Goal: Task Accomplishment & Management: Manage account settings

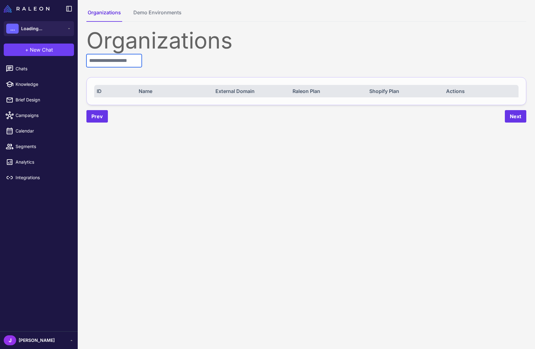
click at [120, 65] on input "text" at bounding box center [113, 60] width 55 height 13
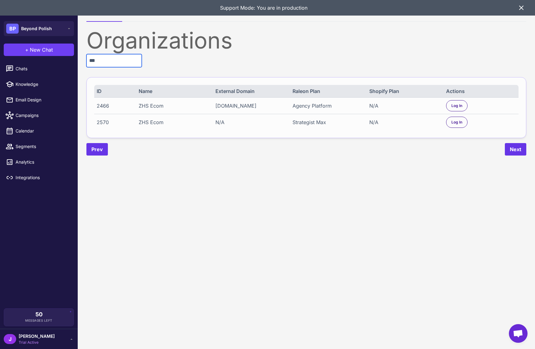
type input "***"
click at [313, 105] on div "Agency Platform" at bounding box center [327, 105] width 70 height 7
click at [458, 107] on span "Log In" at bounding box center [456, 106] width 11 height 6
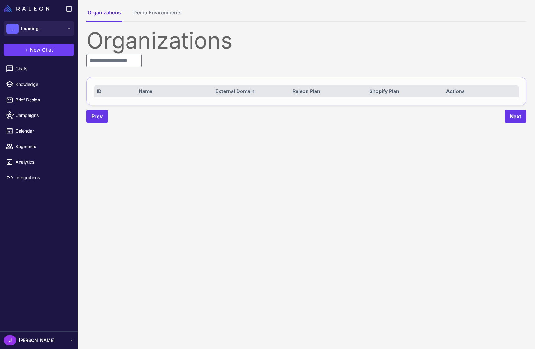
drag, startPoint x: 0, startPoint y: 0, endPoint x: 32, endPoint y: 334, distance: 336.0
click at [32, 334] on div "J Jay" at bounding box center [39, 340] width 78 height 18
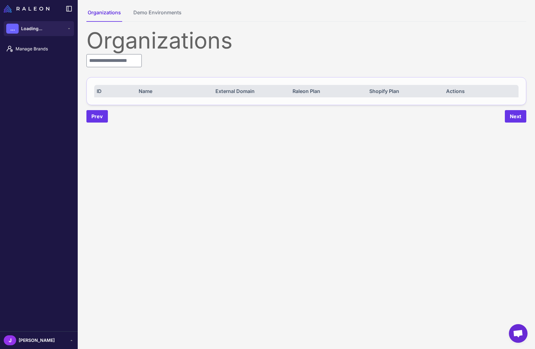
click at [26, 343] on span "[PERSON_NAME]" at bounding box center [37, 340] width 36 height 7
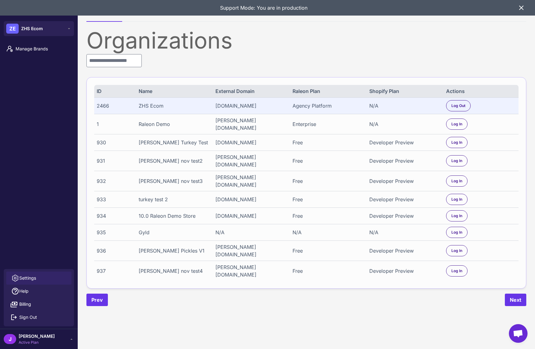
click at [28, 279] on span "Settings" at bounding box center [27, 277] width 17 height 7
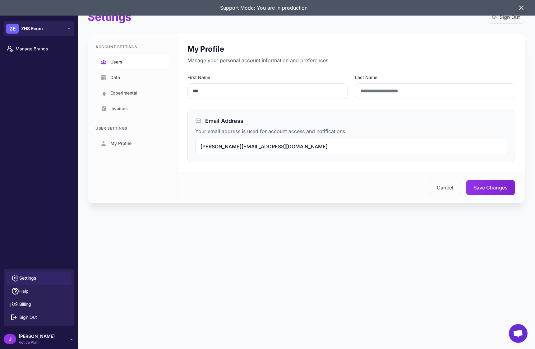
click at [125, 60] on link "Users" at bounding box center [132, 62] width 74 height 14
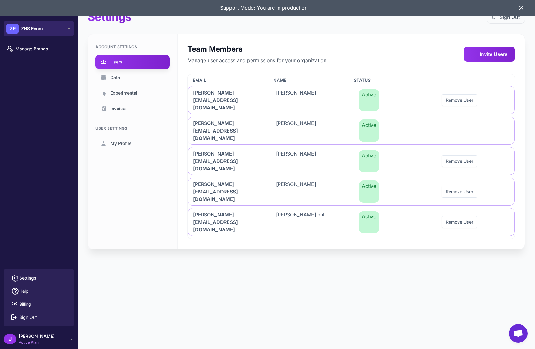
click at [23, 28] on span "ZHS Ecom" at bounding box center [32, 28] width 22 height 7
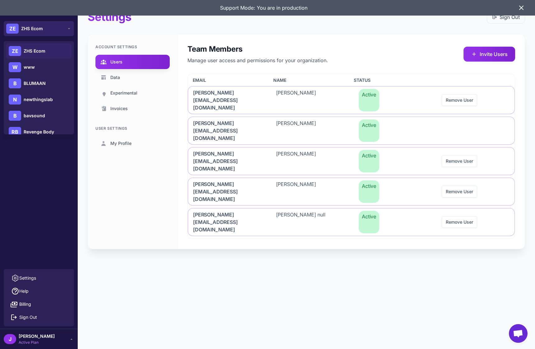
click at [30, 29] on span "ZHS Ecom" at bounding box center [32, 28] width 22 height 7
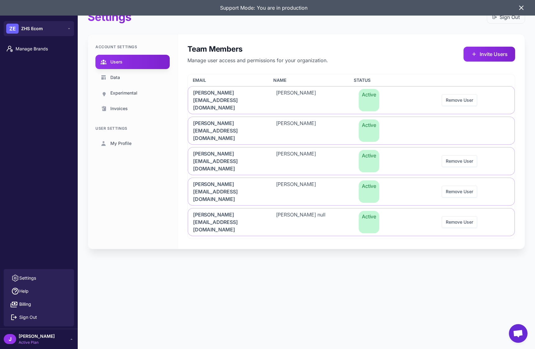
click at [133, 207] on div "Settings Sign Out Account Settings Users Data Experimental Invoices User Settin…" at bounding box center [306, 134] width 457 height 269
click at [520, 9] on icon at bounding box center [521, 8] width 4 height 4
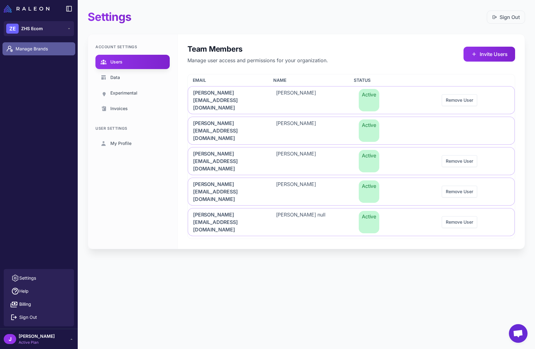
click at [33, 47] on span "Manage Brands" at bounding box center [43, 48] width 55 height 7
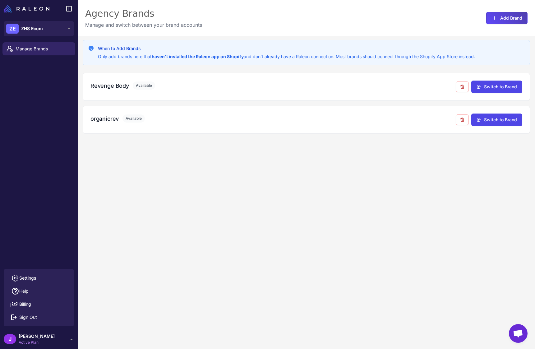
click at [178, 185] on div "When to Add Brands Only add brands here that haven't installed the Raleon app o…" at bounding box center [306, 210] width 457 height 349
click at [160, 184] on div "When to Add Brands Only add brands here that haven't installed the Raleon app o…" at bounding box center [306, 210] width 457 height 349
click at [184, 240] on div "When to Add Brands Only add brands here that haven't installed the Raleon app o…" at bounding box center [306, 210] width 457 height 349
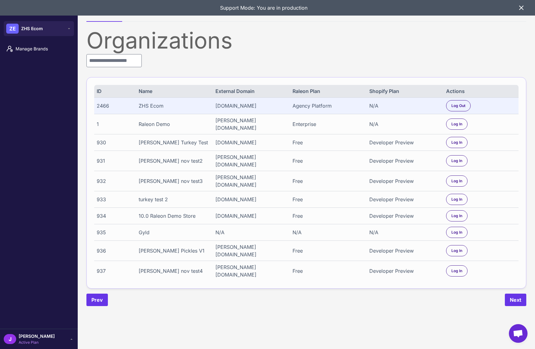
click at [101, 106] on div "2466" at bounding box center [114, 105] width 35 height 7
copy div "2466"
click at [69, 337] on icon at bounding box center [71, 338] width 5 height 5
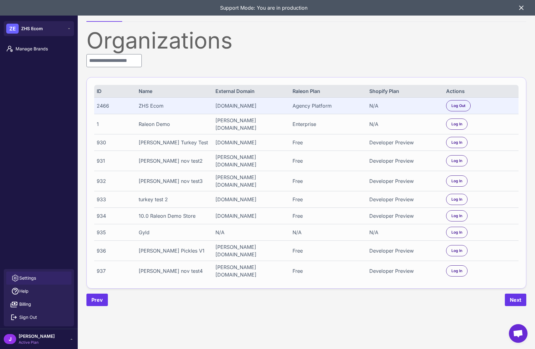
click at [24, 274] on span "Settings" at bounding box center [27, 277] width 17 height 7
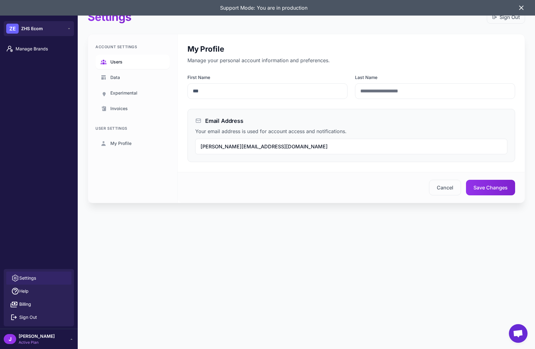
click at [117, 59] on span "Users" at bounding box center [116, 61] width 12 height 7
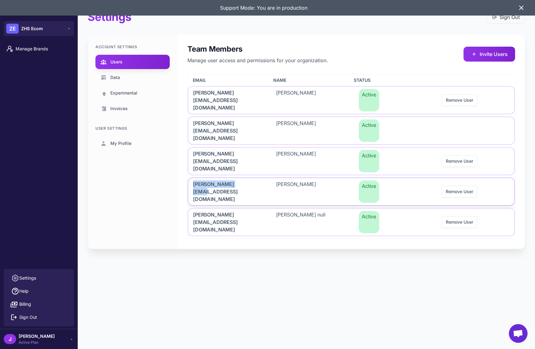
drag, startPoint x: 257, startPoint y: 149, endPoint x: 189, endPoint y: 150, distance: 68.7
click at [189, 178] on div "[PERSON_NAME][EMAIL_ADDRESS][DOMAIN_NAME]" at bounding box center [227, 191] width 78 height 27
copy span "[PERSON_NAME][EMAIL_ADDRESS][DOMAIN_NAME]"
click at [234, 229] on div "Settings Sign Out Account Settings Users Data Experimental Invoices User Settin…" at bounding box center [306, 174] width 457 height 349
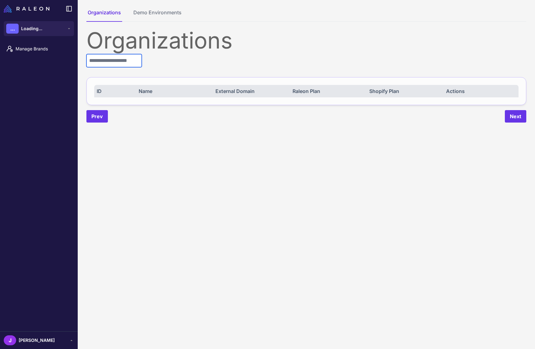
click at [107, 61] on input "text" at bounding box center [113, 60] width 55 height 13
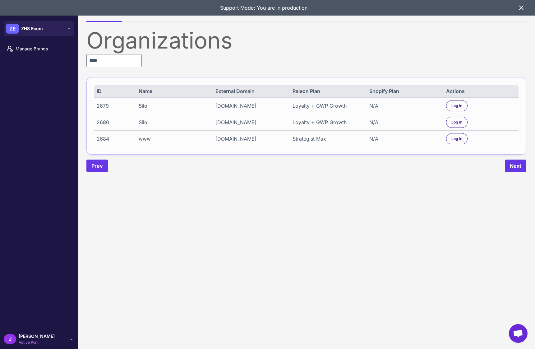
click at [323, 105] on div "Loyalty + GWP Growth" at bounding box center [327, 105] width 70 height 7
click at [272, 186] on content "Organizations Demo Environments Organizations **** ID Name External Domain Rale…" at bounding box center [306, 174] width 457 height 349
click at [107, 59] on input "****" at bounding box center [113, 60] width 55 height 13
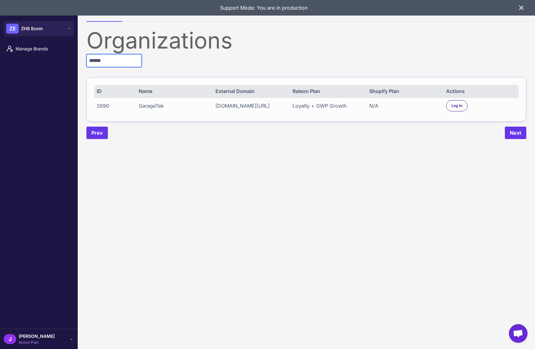
type input "******"
click at [456, 108] on div "Log In" at bounding box center [456, 105] width 21 height 11
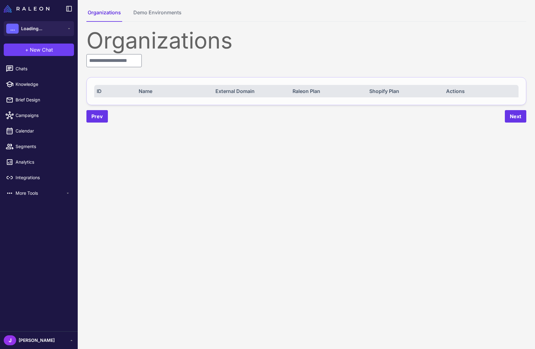
click at [22, 340] on span "[PERSON_NAME]" at bounding box center [37, 340] width 36 height 7
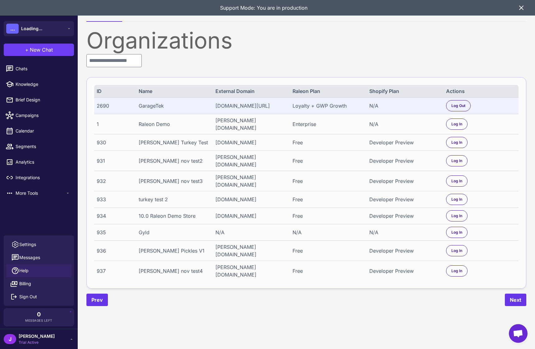
click at [27, 266] on link "Help" at bounding box center [38, 270] width 65 height 13
drag, startPoint x: 23, startPoint y: 243, endPoint x: 52, endPoint y: 222, distance: 36.1
click at [23, 242] on span "Settings" at bounding box center [27, 244] width 17 height 7
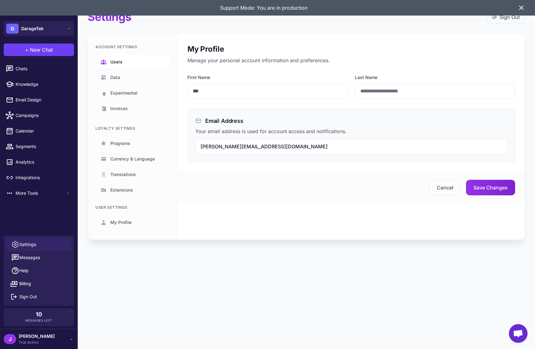
click at [118, 62] on span "Users" at bounding box center [116, 61] width 12 height 7
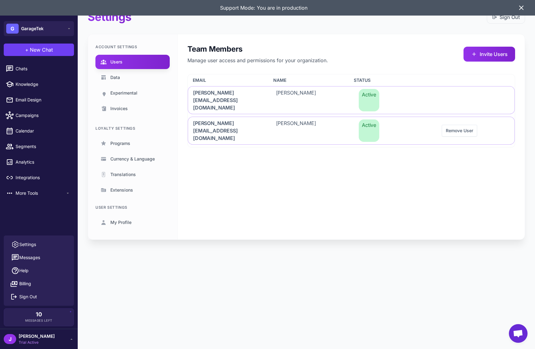
click at [240, 172] on div "Team Members Manage user access and permissions for your organization. Invite U…" at bounding box center [350, 136] width 347 height 205
drag, startPoint x: 523, startPoint y: 10, endPoint x: 450, endPoint y: 0, distance: 73.4
click at [523, 10] on icon at bounding box center [521, 7] width 7 height 7
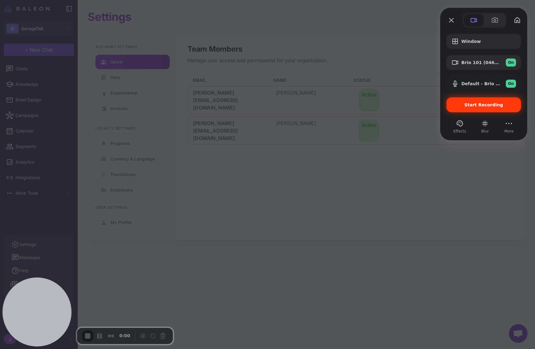
click at [481, 106] on span "Start Recording" at bounding box center [483, 104] width 39 height 5
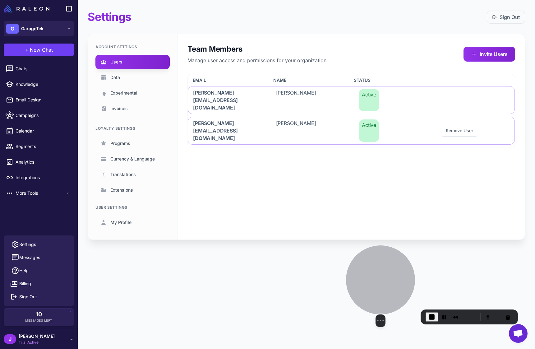
drag, startPoint x: 41, startPoint y: 292, endPoint x: 385, endPoint y: 272, distance: 344.0
click at [385, 272] on div at bounding box center [380, 279] width 69 height 69
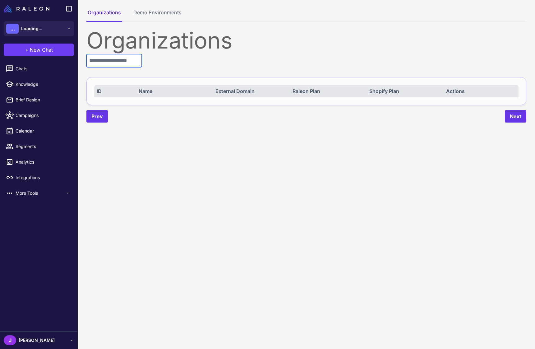
click at [105, 59] on input "text" at bounding box center [113, 60] width 55 height 13
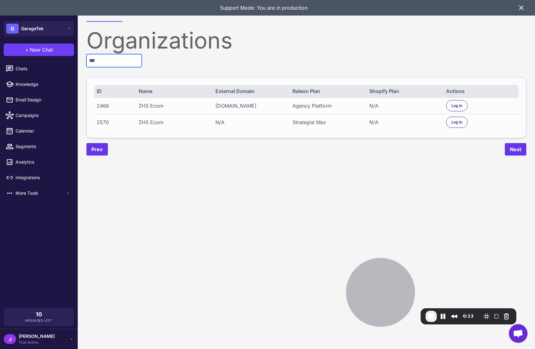
type input "***"
drag, startPoint x: 309, startPoint y: 104, endPoint x: 331, endPoint y: 104, distance: 21.8
click at [331, 104] on div "Agency Platform" at bounding box center [327, 105] width 70 height 7
click at [454, 107] on span "Log In" at bounding box center [456, 106] width 11 height 6
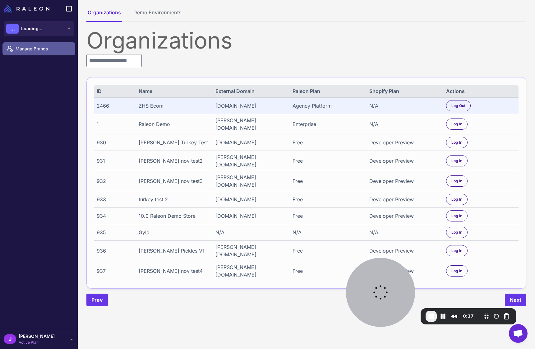
click at [25, 47] on span "Manage Brands" at bounding box center [43, 48] width 55 height 7
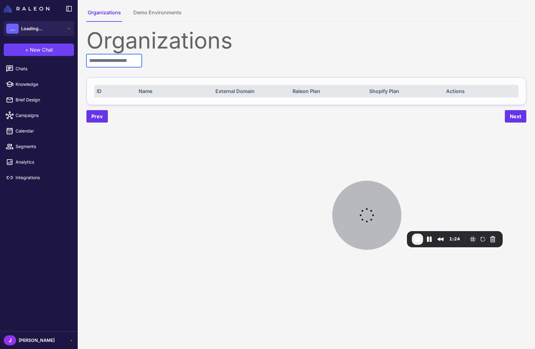
click at [111, 61] on input "text" at bounding box center [113, 60] width 55 height 13
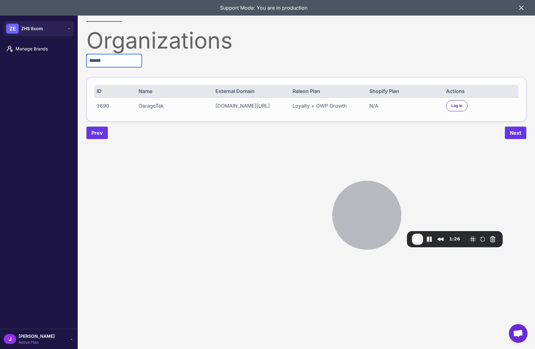
type input "******"
drag, startPoint x: 289, startPoint y: 107, endPoint x: 349, endPoint y: 106, distance: 60.0
click at [349, 106] on div "2690 GarageTek www.garagetek.com/store Loyalty + GWP Growth N/A Log In" at bounding box center [306, 105] width 424 height 16
click at [453, 105] on span "Log In" at bounding box center [456, 106] width 11 height 6
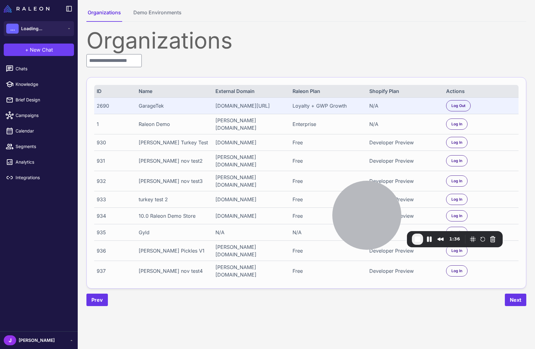
click at [30, 343] on div "J Jay" at bounding box center [39, 340] width 70 height 10
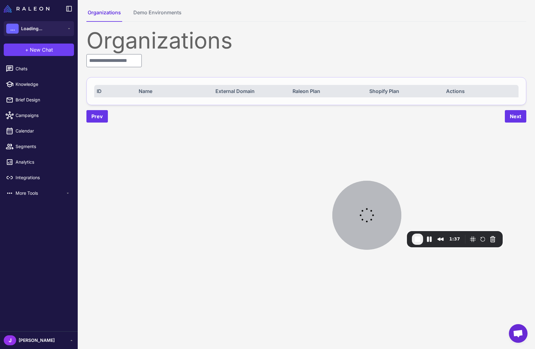
click at [48, 345] on div "[PERSON_NAME]" at bounding box center [39, 340] width 78 height 18
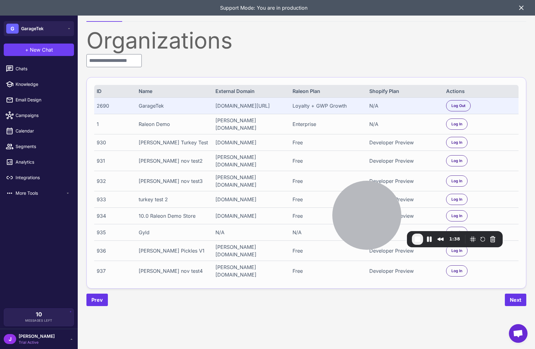
drag, startPoint x: 35, startPoint y: 339, endPoint x: 30, endPoint y: 330, distance: 11.1
click at [35, 339] on span "Trial Active" at bounding box center [37, 342] width 36 height 6
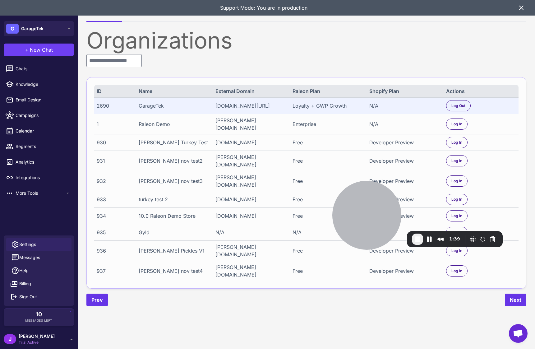
click at [29, 242] on span "Settings" at bounding box center [27, 244] width 17 height 7
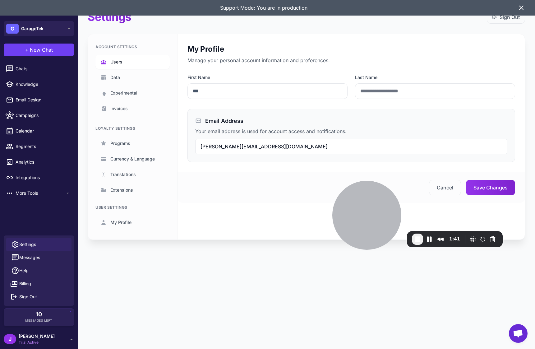
click at [120, 58] on span "Users" at bounding box center [116, 61] width 12 height 7
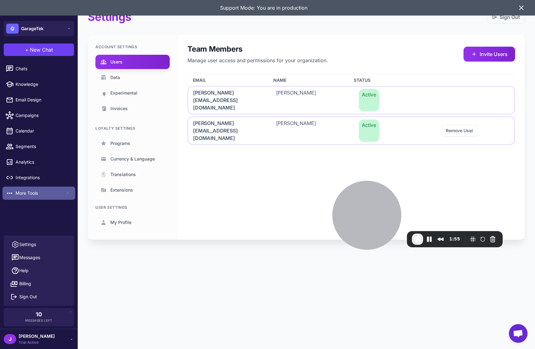
click at [35, 196] on span "More Tools" at bounding box center [41, 193] width 50 height 7
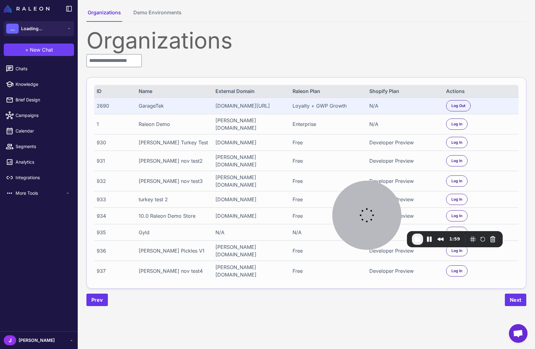
click at [103, 105] on div "2690" at bounding box center [114, 105] width 35 height 7
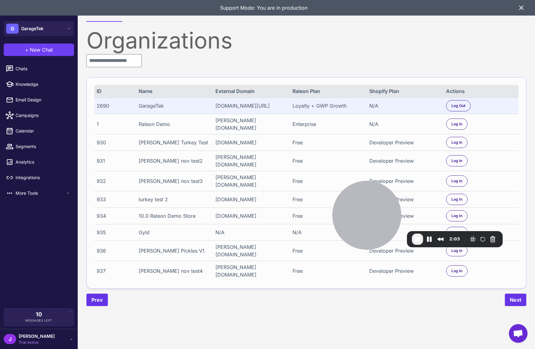
click at [337, 106] on div "Loyalty + GWP Growth" at bounding box center [327, 105] width 70 height 7
click at [338, 106] on div "Loyalty + GWP Growth" at bounding box center [327, 105] width 70 height 7
click at [348, 107] on div "Loyalty + GWP Growth" at bounding box center [327, 105] width 70 height 7
drag, startPoint x: 349, startPoint y: 106, endPoint x: 283, endPoint y: 109, distance: 66.6
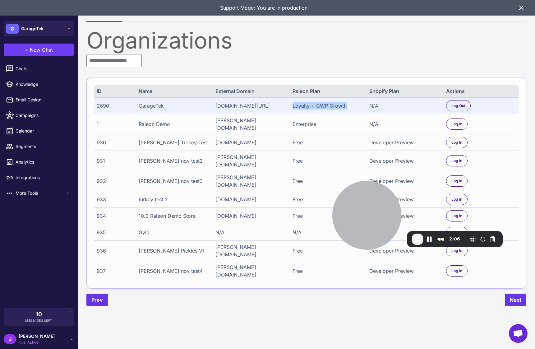
click at [291, 103] on div "2690 GarageTek www.garagetek.com/store Loyalty + GWP Growth N/A Log Out" at bounding box center [306, 105] width 424 height 16
click at [325, 107] on div "Loyalty + GWP Growth" at bounding box center [327, 105] width 70 height 7
drag, startPoint x: 291, startPoint y: 104, endPoint x: 359, endPoint y: 106, distance: 67.8
click at [359, 106] on div "2690 GarageTek www.garagetek.com/store Loyalty + GWP Growth N/A Log Out" at bounding box center [306, 105] width 424 height 16
click at [303, 105] on div "Loyalty + GWP Growth" at bounding box center [327, 105] width 70 height 7
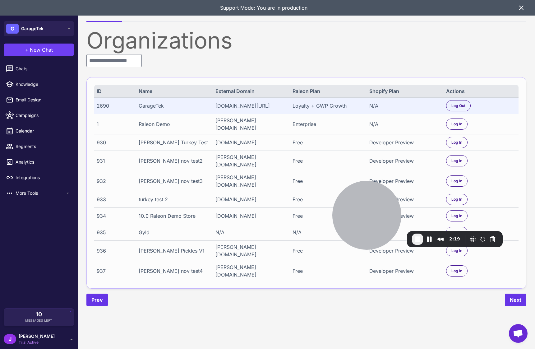
drag, startPoint x: 284, startPoint y: 107, endPoint x: 350, endPoint y: 107, distance: 65.9
click at [350, 107] on div "2690 GarageTek www.garagetek.com/store Loyalty + GWP Growth N/A Log Out" at bounding box center [306, 105] width 424 height 16
click at [336, 107] on div "Loyalty + GWP Growth" at bounding box center [327, 105] width 70 height 7
click at [108, 64] on input "text" at bounding box center [113, 60] width 55 height 13
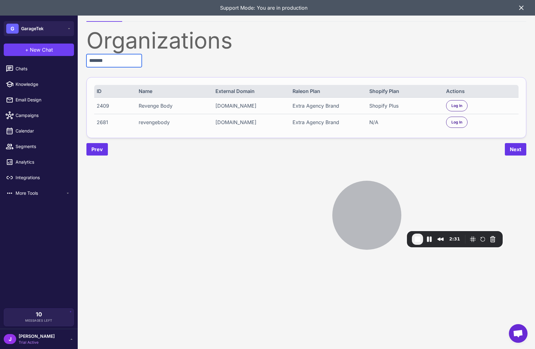
type input "*******"
drag, startPoint x: 215, startPoint y: 124, endPoint x: 254, endPoint y: 123, distance: 38.9
click at [257, 123] on div "revengebody.co" at bounding box center [250, 121] width 70 height 7
click at [149, 123] on div "revengebody" at bounding box center [174, 121] width 70 height 7
click at [151, 122] on div "revengebody" at bounding box center [174, 121] width 70 height 7
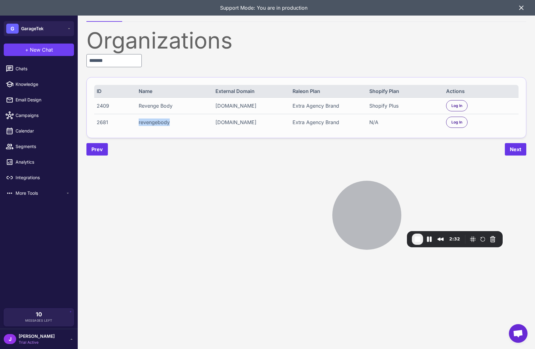
click at [153, 122] on div "revengebody" at bounding box center [174, 121] width 70 height 7
click at [151, 123] on div "revengebody" at bounding box center [174, 121] width 70 height 7
click at [458, 123] on span "Log In" at bounding box center [456, 122] width 11 height 6
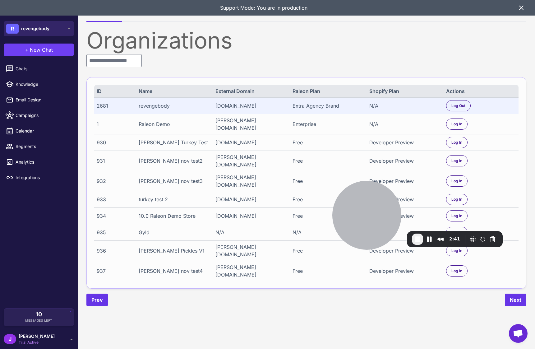
click at [44, 32] on div "R revengebody" at bounding box center [27, 29] width 43 height 10
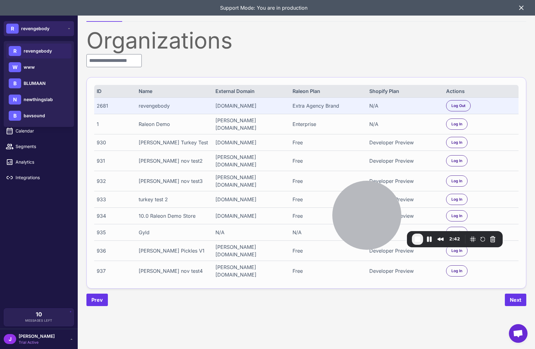
click at [44, 30] on span "revengebody" at bounding box center [35, 28] width 28 height 7
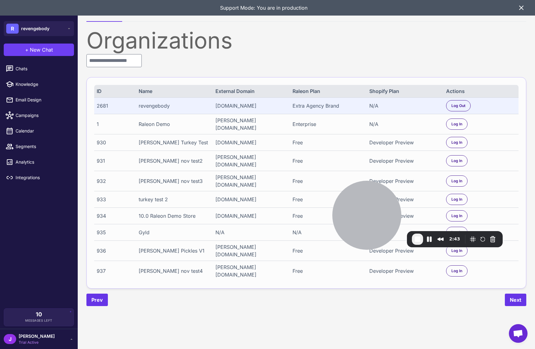
click at [39, 341] on div "[PERSON_NAME] Trial Active" at bounding box center [39, 339] width 70 height 12
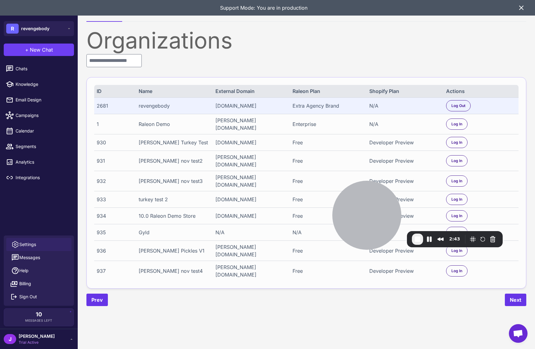
click at [35, 245] on span "Settings" at bounding box center [27, 244] width 17 height 7
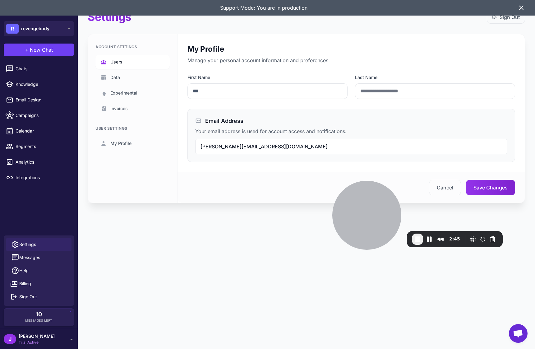
click at [113, 61] on span "Users" at bounding box center [116, 61] width 12 height 7
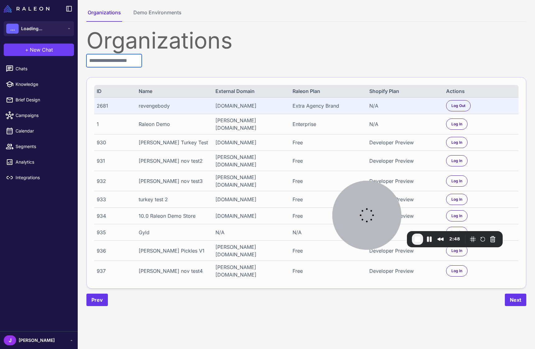
click at [113, 63] on input "text" at bounding box center [113, 60] width 55 height 13
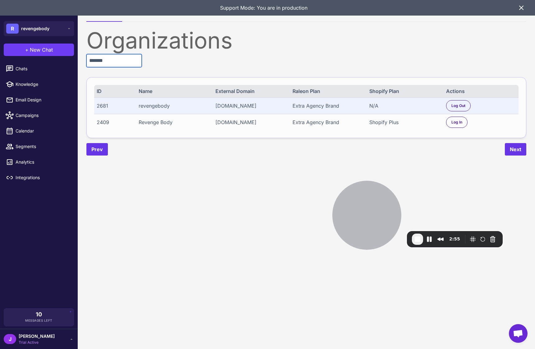
type input "*******"
click at [100, 122] on div "2409" at bounding box center [114, 121] width 35 height 7
click at [99, 123] on div "2409" at bounding box center [114, 121] width 35 height 7
click at [99, 122] on div "2409" at bounding box center [114, 121] width 35 height 7
click at [98, 122] on div "2409" at bounding box center [114, 121] width 35 height 7
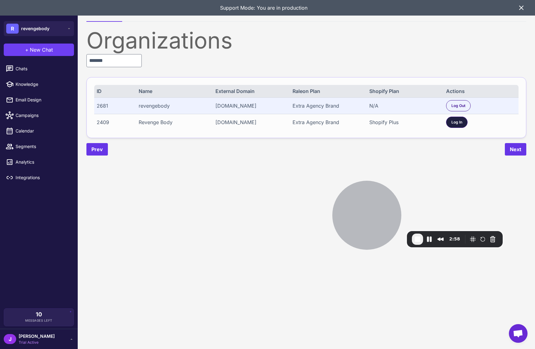
click at [459, 123] on span "Log In" at bounding box center [456, 122] width 11 height 6
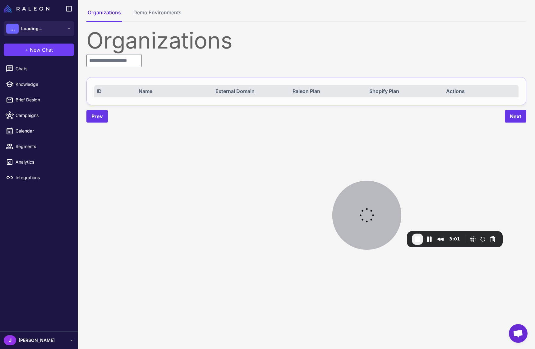
click at [19, 337] on span "[PERSON_NAME]" at bounding box center [37, 340] width 36 height 7
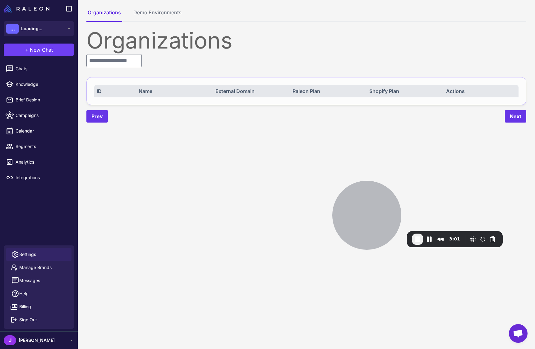
click at [27, 250] on link "Settings" at bounding box center [38, 254] width 65 height 13
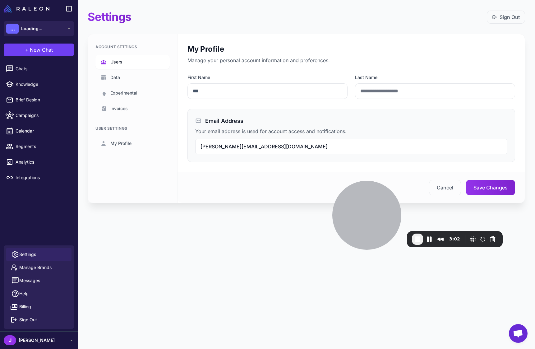
click at [120, 64] on span "Users" at bounding box center [116, 61] width 12 height 7
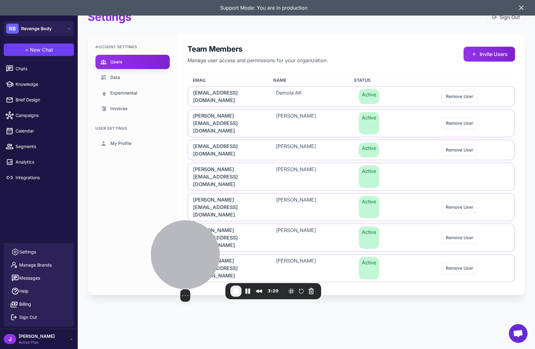
drag, startPoint x: 358, startPoint y: 216, endPoint x: 169, endPoint y: 267, distance: 195.6
click at [174, 268] on div at bounding box center [185, 254] width 69 height 69
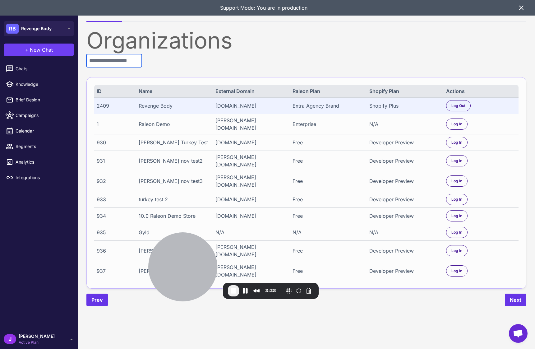
click at [100, 63] on input "text" at bounding box center [113, 60] width 55 height 13
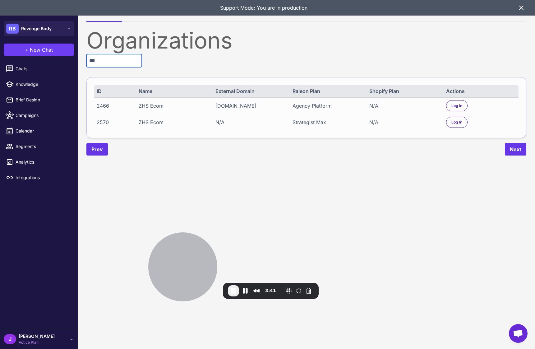
type input "***"
click at [323, 106] on div "Agency Platform" at bounding box center [327, 105] width 70 height 7
click at [463, 103] on div "Log In" at bounding box center [456, 105] width 21 height 11
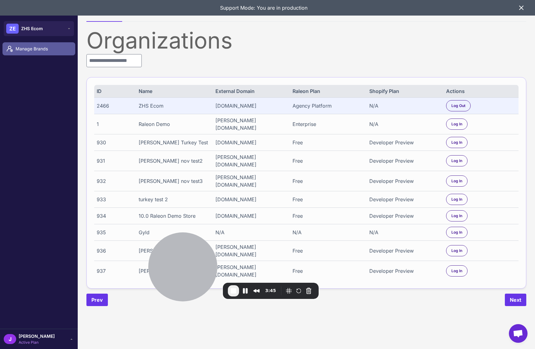
click at [25, 51] on span "Manage Brands" at bounding box center [43, 48] width 55 height 7
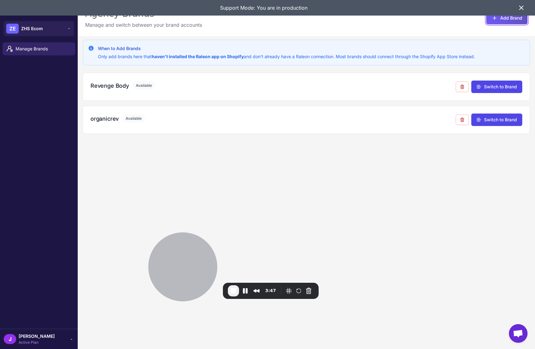
click at [507, 20] on button "Add Brand" at bounding box center [506, 18] width 41 height 12
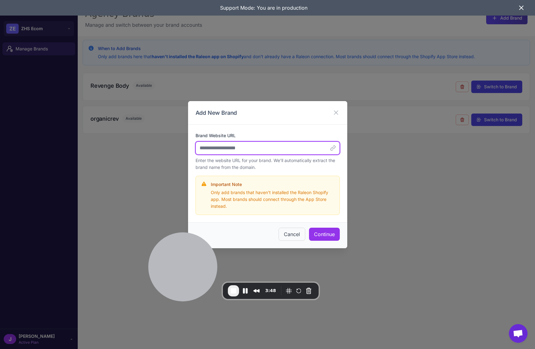
click at [232, 149] on input "Brand Website URL" at bounding box center [268, 147] width 144 height 13
type input "********"
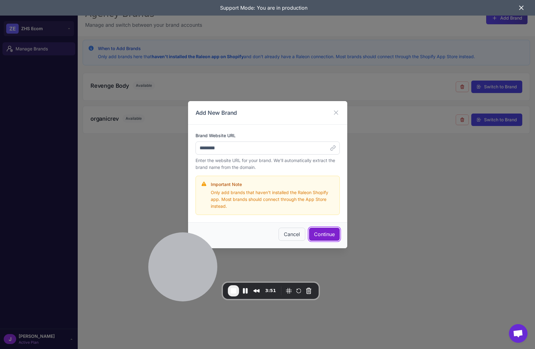
click at [323, 231] on button "Continue" at bounding box center [324, 234] width 31 height 13
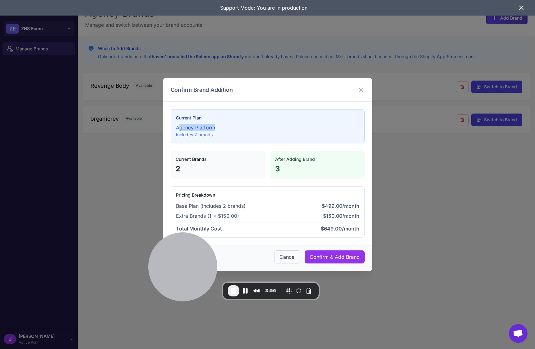
drag, startPoint x: 178, startPoint y: 126, endPoint x: 218, endPoint y: 127, distance: 39.2
click at [218, 127] on p "Agency Platform" at bounding box center [267, 127] width 183 height 7
drag, startPoint x: 275, startPoint y: 161, endPoint x: 316, endPoint y: 160, distance: 40.7
click at [316, 160] on h4 "After Adding Brand" at bounding box center [317, 159] width 85 height 7
click at [283, 256] on button "Cancel" at bounding box center [287, 256] width 27 height 13
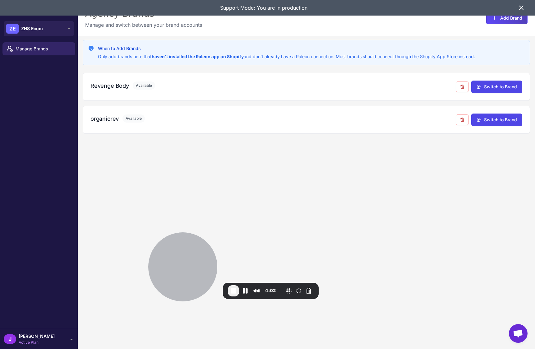
drag, startPoint x: 49, startPoint y: 338, endPoint x: 41, endPoint y: 327, distance: 14.3
click at [49, 338] on div "J Jay Active Plan" at bounding box center [39, 339] width 70 height 12
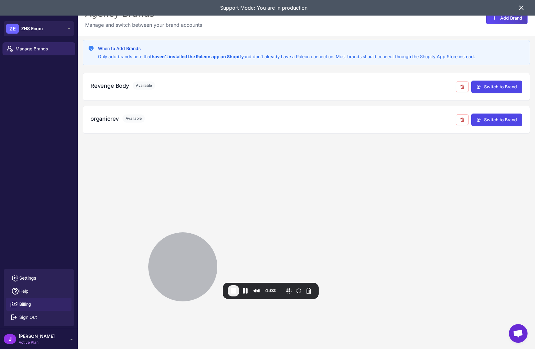
click at [26, 306] on span "Billing" at bounding box center [25, 304] width 12 height 7
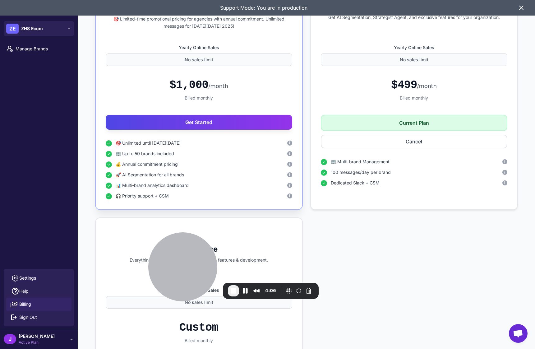
scroll to position [340, 0]
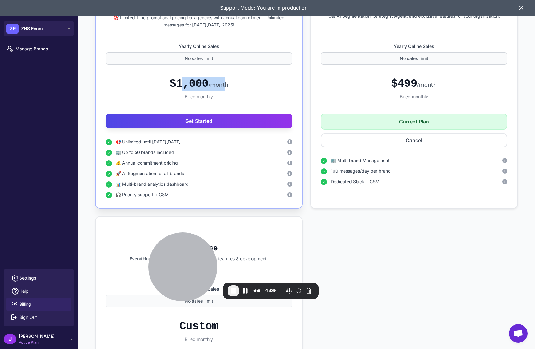
drag, startPoint x: 176, startPoint y: 85, endPoint x: 225, endPoint y: 82, distance: 48.6
click at [224, 82] on div "$1,000 /month" at bounding box center [198, 84] width 59 height 14
click at [230, 82] on div "$1,000 /month" at bounding box center [199, 84] width 186 height 14
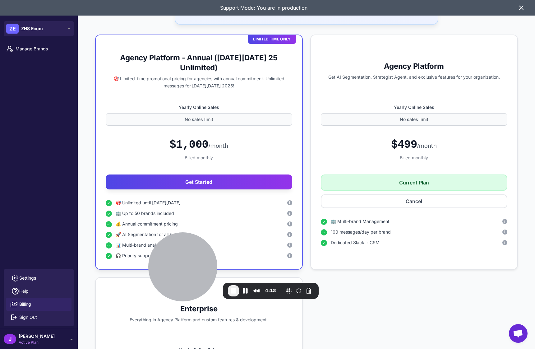
scroll to position [278, 0]
click at [233, 292] on span "End Recording" at bounding box center [233, 290] width 7 height 7
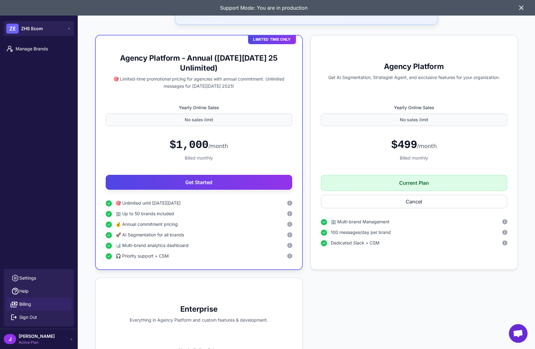
click at [358, 305] on div "Limited Time Only Agency Platform - Annual (Black Friday 25 Unlimited) 🎯 Limite…" at bounding box center [306, 263] width 423 height 456
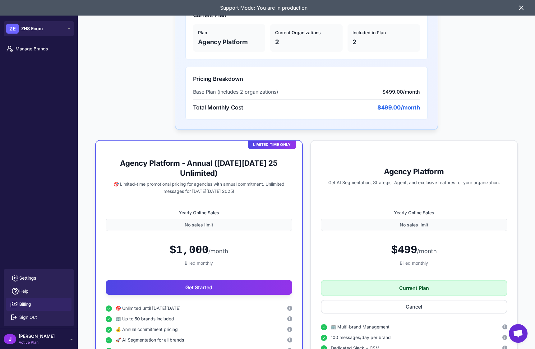
scroll to position [0, 0]
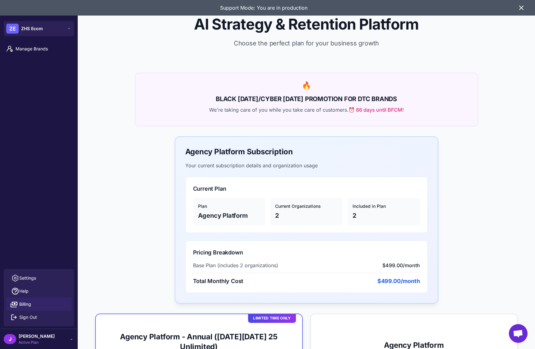
click at [521, 9] on icon at bounding box center [521, 7] width 7 height 7
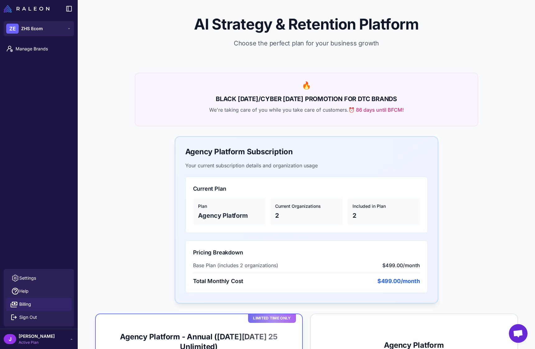
click at [52, 187] on div "Manage Brands" at bounding box center [39, 154] width 78 height 229
click at [31, 342] on span "Active Plan" at bounding box center [37, 342] width 36 height 6
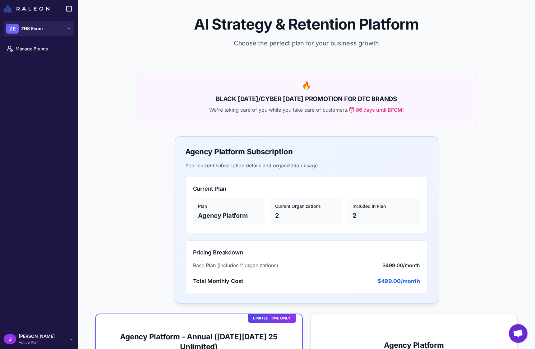
click at [55, 342] on div "J Jay Active Plan" at bounding box center [39, 339] width 70 height 12
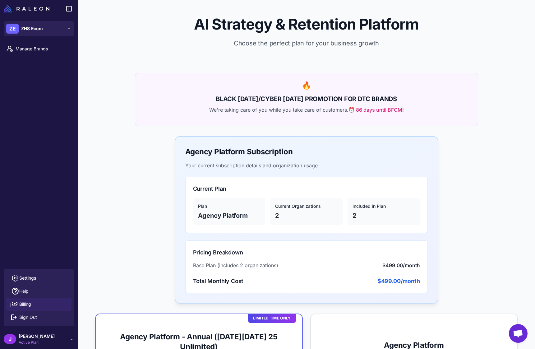
click at [58, 341] on div "J Jay Active Plan" at bounding box center [39, 339] width 70 height 12
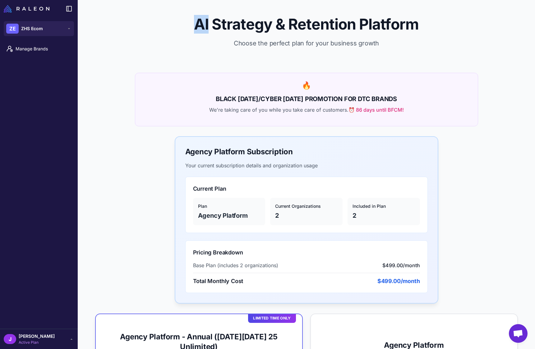
click at [58, 341] on div "J Jay Active Plan" at bounding box center [39, 339] width 70 height 12
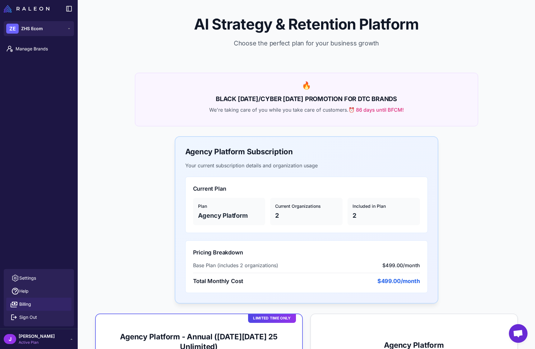
click at [56, 339] on div "J Jay Active Plan" at bounding box center [39, 339] width 70 height 12
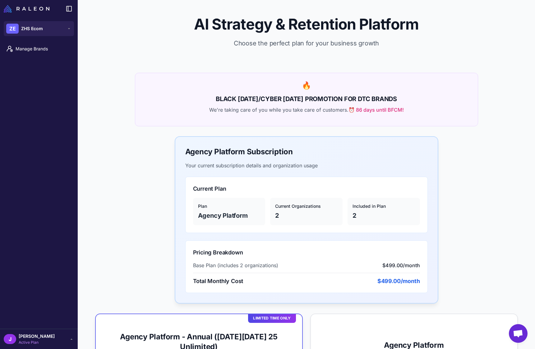
click at [53, 338] on div "J Jay Active Plan" at bounding box center [39, 339] width 70 height 12
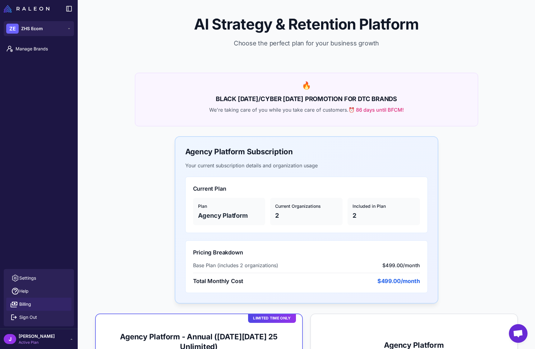
click at [30, 79] on div "Manage Brands" at bounding box center [39, 154] width 78 height 229
click at [76, 340] on div "J Jay Active Plan" at bounding box center [39, 339] width 78 height 20
click at [71, 343] on div "J Jay Active Plan" at bounding box center [39, 339] width 70 height 12
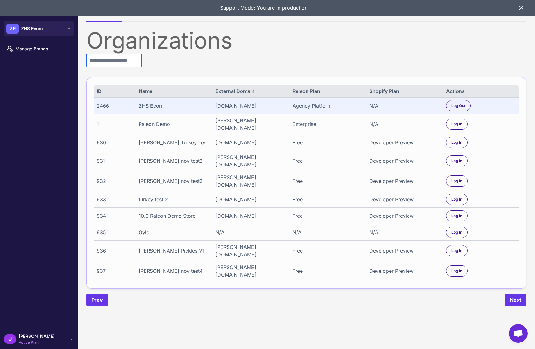
click at [116, 62] on input "text" at bounding box center [113, 60] width 55 height 13
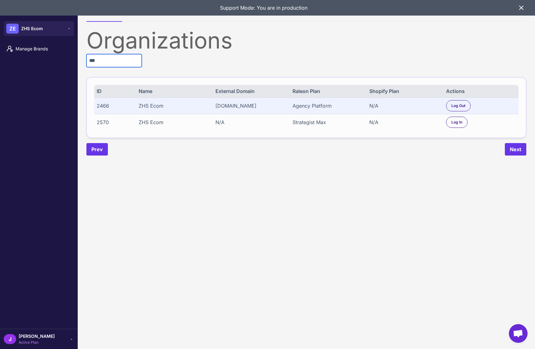
click at [105, 59] on input "***" at bounding box center [113, 60] width 55 height 13
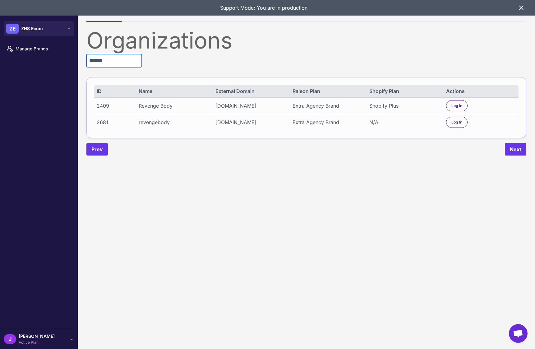
click at [113, 62] on input "*******" at bounding box center [113, 60] width 55 height 13
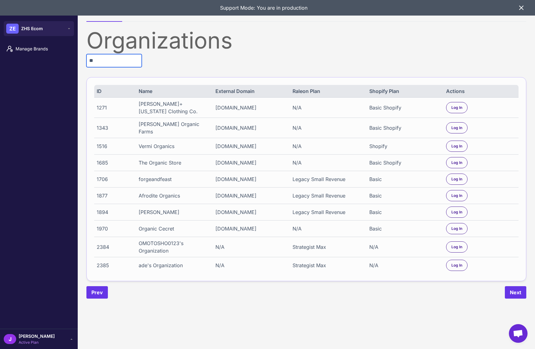
type input "*"
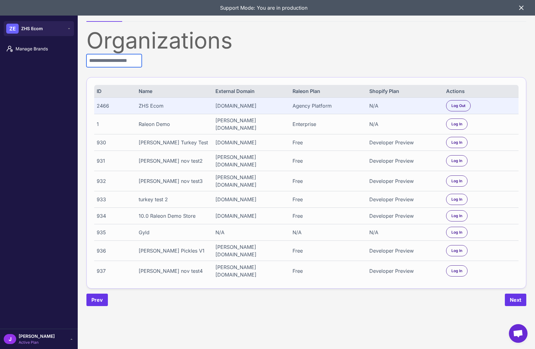
click at [110, 64] on input "text" at bounding box center [113, 60] width 55 height 13
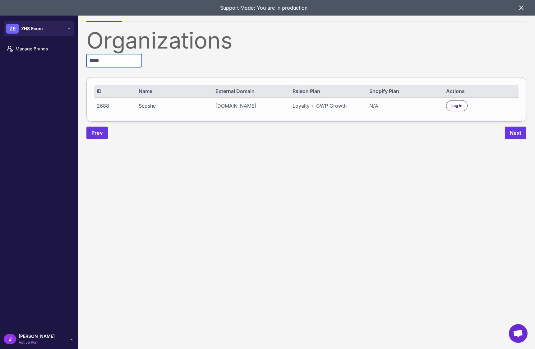
click at [110, 61] on input "*****" at bounding box center [113, 60] width 55 height 13
click at [122, 61] on input "******" at bounding box center [113, 60] width 55 height 13
click at [122, 61] on input "*******" at bounding box center [113, 60] width 55 height 13
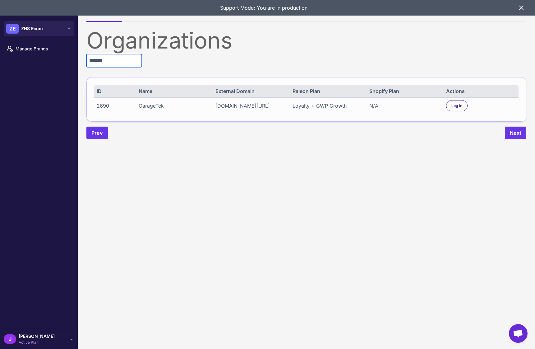
click at [122, 60] on input "*******" at bounding box center [113, 60] width 55 height 13
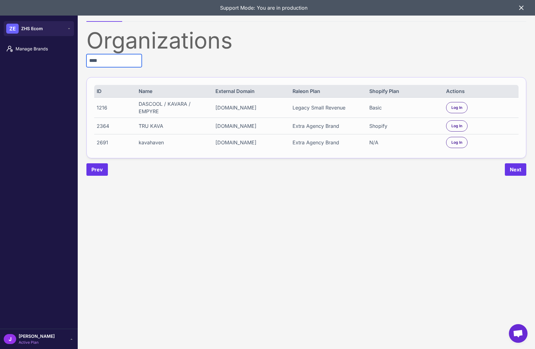
type input "****"
click at [132, 62] on input "****" at bounding box center [113, 60] width 55 height 13
click at [133, 61] on input "****" at bounding box center [113, 60] width 55 height 13
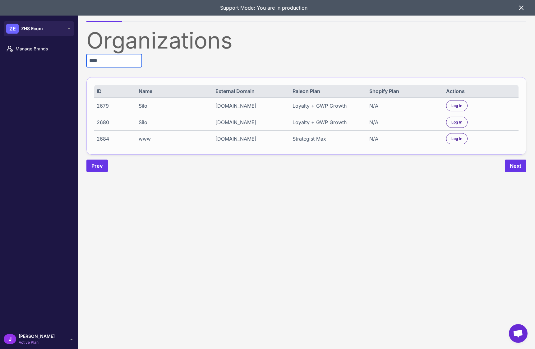
click at [113, 60] on input "****" at bounding box center [113, 60] width 55 height 13
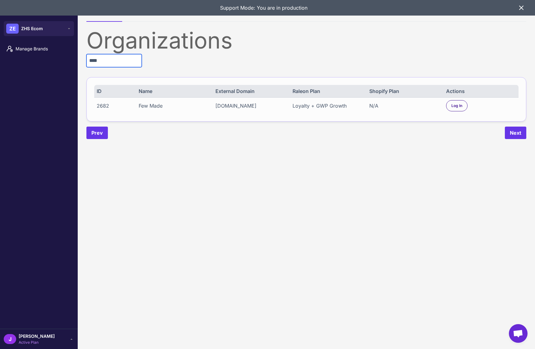
click at [99, 65] on input "***" at bounding box center [113, 60] width 55 height 13
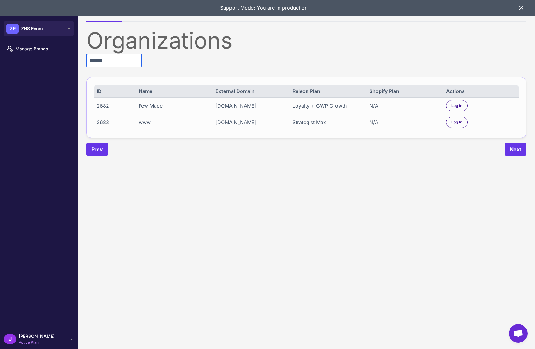
type input "*******"
click at [107, 122] on div "2683" at bounding box center [114, 121] width 35 height 7
click at [108, 122] on div "2683" at bounding box center [114, 121] width 35 height 7
click at [246, 121] on div "www.fewmadejewelry.com" at bounding box center [250, 121] width 70 height 7
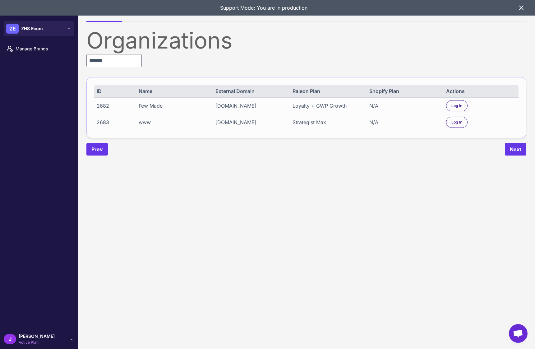
click at [146, 121] on div "www" at bounding box center [174, 121] width 70 height 7
click at [519, 13] on div "Support Mode: You are in production" at bounding box center [267, 8] width 535 height 16
click at [519, 10] on icon at bounding box center [521, 8] width 4 height 4
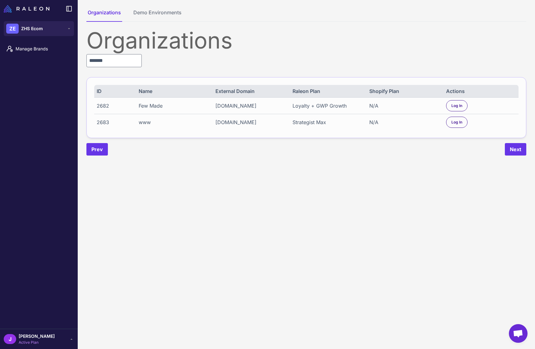
click at [519, 10] on nav "Organizations Demo Environments" at bounding box center [306, 15] width 440 height 13
drag, startPoint x: 269, startPoint y: 237, endPoint x: 254, endPoint y: 233, distance: 15.2
click at [264, 237] on content "Organizations Demo Environments Organizations ******* ID Name External Domain R…" at bounding box center [306, 174] width 457 height 349
click at [119, 62] on input "*******" at bounding box center [113, 60] width 55 height 13
click at [43, 48] on span "Manage Brands" at bounding box center [43, 48] width 55 height 7
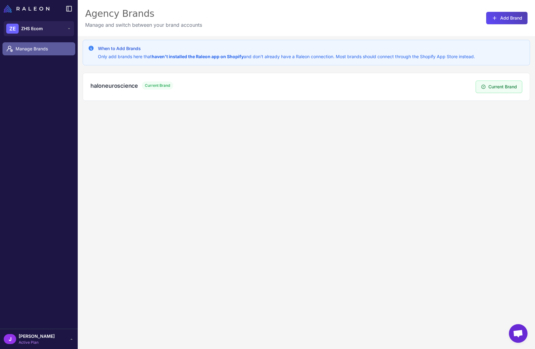
click at [28, 46] on span "Manage Brands" at bounding box center [43, 48] width 55 height 7
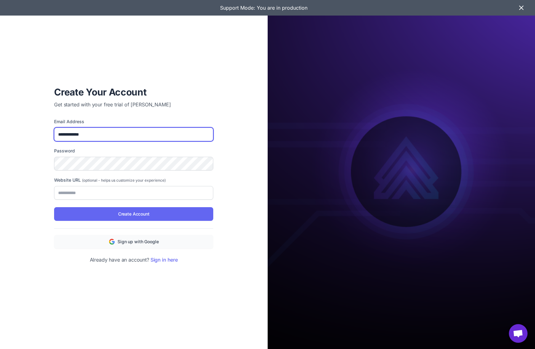
click at [62, 136] on input "**********" at bounding box center [133, 134] width 159 height 14
type input "**********"
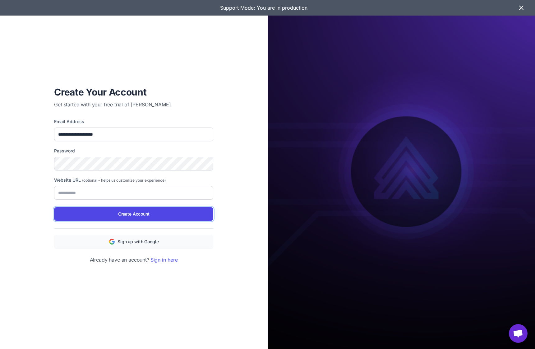
click at [135, 214] on span "Create Account" at bounding box center [133, 213] width 31 height 7
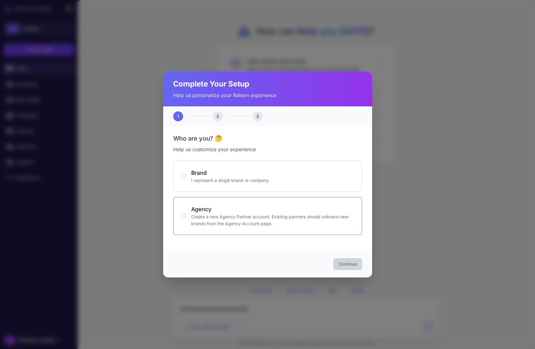
click at [219, 210] on h4 "Agency" at bounding box center [272, 209] width 163 height 8
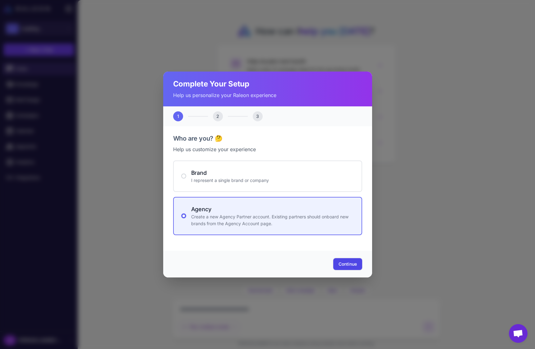
click at [349, 267] on span "Continue" at bounding box center [347, 264] width 18 height 6
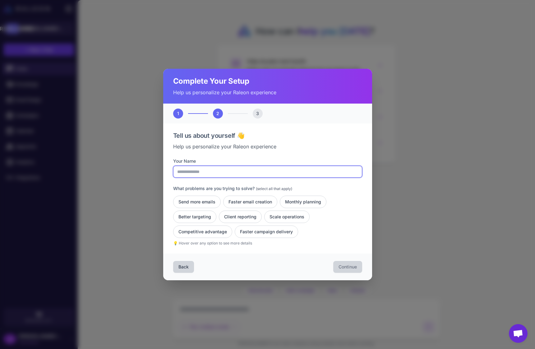
click at [204, 171] on input "Your Name" at bounding box center [267, 172] width 189 height 12
type input "**********"
drag, startPoint x: 270, startPoint y: 230, endPoint x: 314, endPoint y: 251, distance: 48.5
click at [271, 231] on button "Faster campaign delivery" at bounding box center [266, 231] width 63 height 12
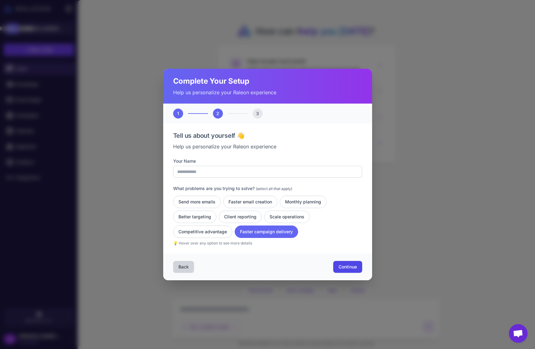
click at [352, 266] on span "Continue" at bounding box center [347, 267] width 18 height 6
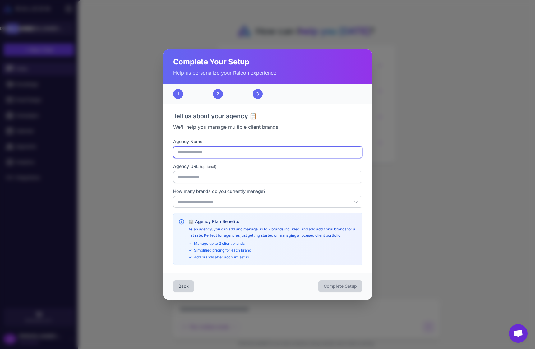
click at [191, 150] on input "Agency Name" at bounding box center [267, 152] width 189 height 12
type input "**********"
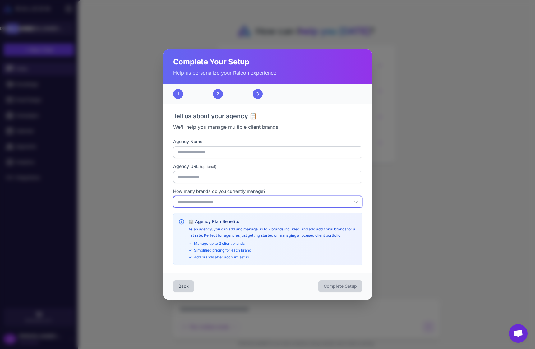
click at [197, 203] on select "**********" at bounding box center [267, 202] width 189 height 12
select select "*"
click at [173, 196] on select "**********" at bounding box center [267, 202] width 189 height 12
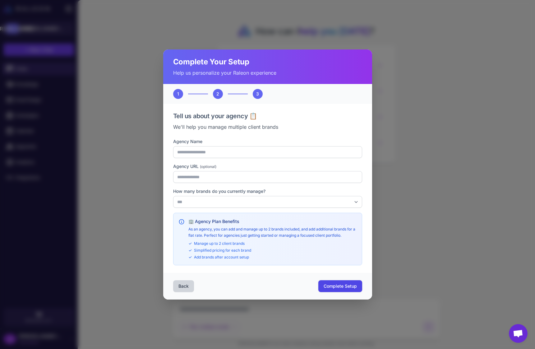
click at [344, 287] on span "Complete Setup" at bounding box center [340, 286] width 33 height 6
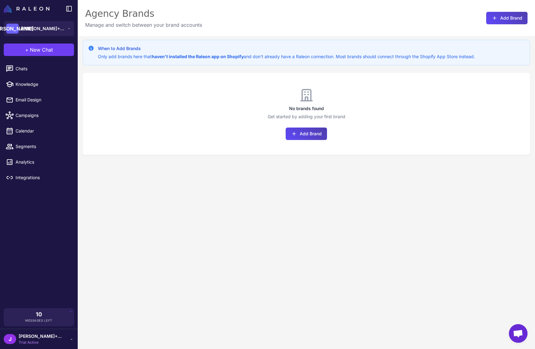
click at [281, 216] on div "When to Add Brands Only add brands here that haven't installed the Raleon app o…" at bounding box center [306, 210] width 457 height 349
click at [309, 131] on button "Add Brand" at bounding box center [306, 133] width 41 height 12
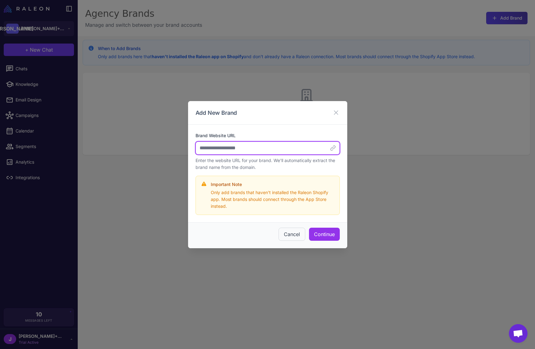
click at [247, 151] on input "Brand Website URL" at bounding box center [268, 147] width 144 height 13
type input "*********"
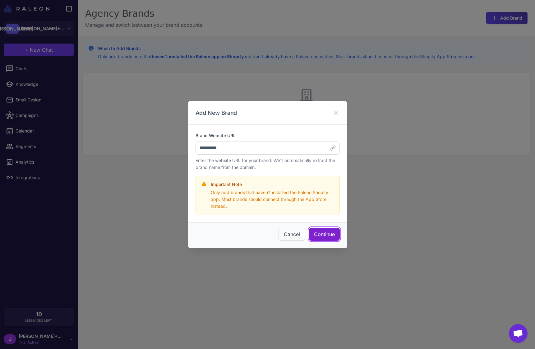
click at [324, 233] on button "Continue" at bounding box center [324, 234] width 31 height 13
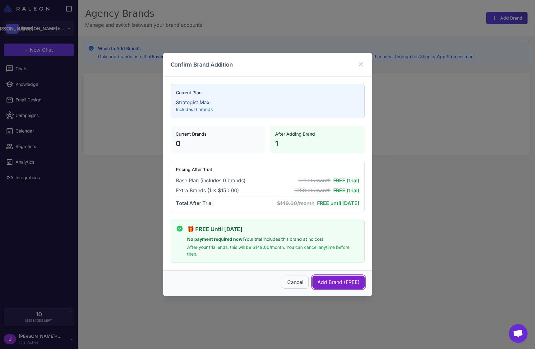
click at [334, 282] on button "Add Brand (FREE)" at bounding box center [338, 281] width 52 height 13
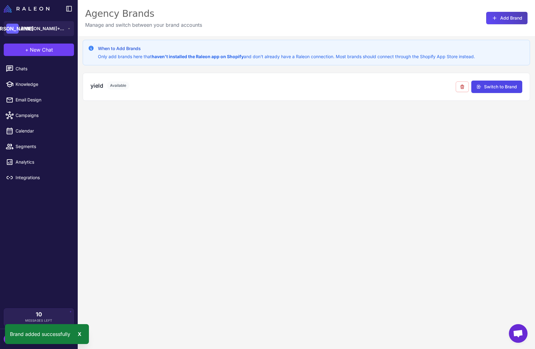
click at [343, 286] on div "When to Add Brands Only add brands here that haven't installed the Raleon app o…" at bounding box center [306, 210] width 457 height 349
click at [84, 332] on div "X" at bounding box center [79, 334] width 9 height 10
click at [40, 336] on span "jay+zhsdebug" at bounding box center [41, 336] width 44 height 7
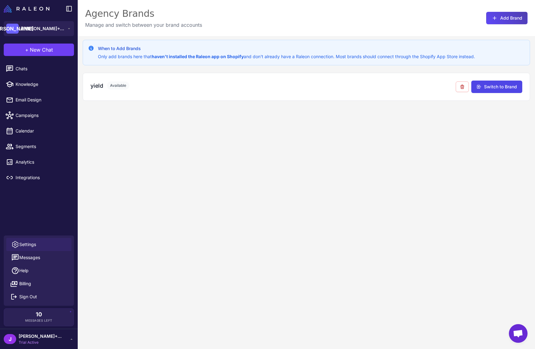
drag, startPoint x: 28, startPoint y: 243, endPoint x: 73, endPoint y: 203, distance: 60.3
click at [28, 243] on span "Settings" at bounding box center [27, 244] width 17 height 7
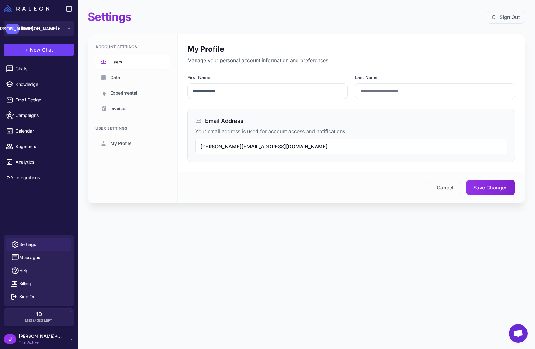
click at [111, 60] on span "Users" at bounding box center [116, 61] width 12 height 7
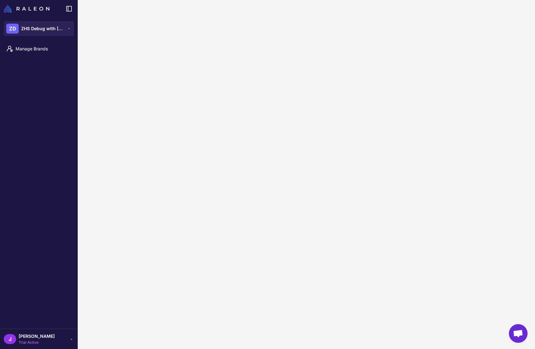
click at [36, 335] on span "[PERSON_NAME]" at bounding box center [37, 336] width 36 height 7
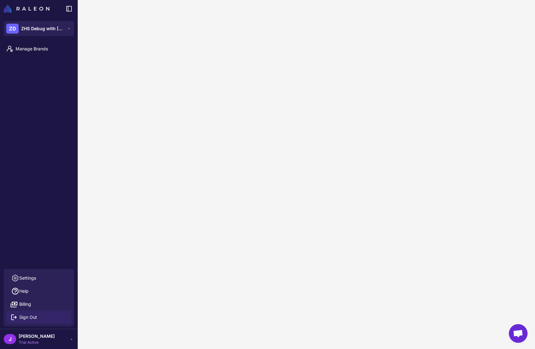
click at [29, 316] on span "Sign Out" at bounding box center [28, 317] width 18 height 7
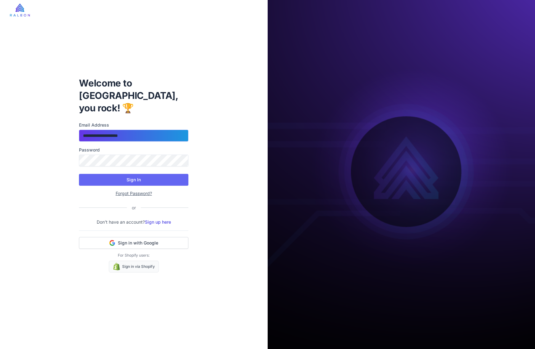
click at [145, 130] on input "**********" at bounding box center [133, 136] width 109 height 12
type input "**********"
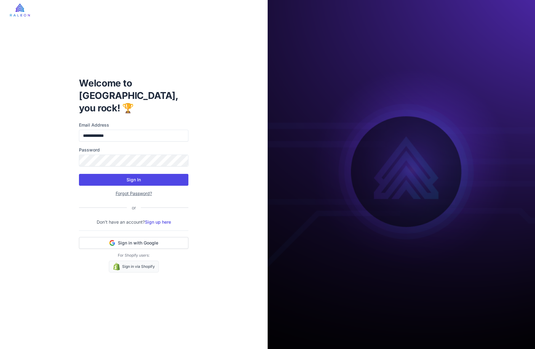
click at [145, 174] on button "Sign In" at bounding box center [133, 180] width 109 height 12
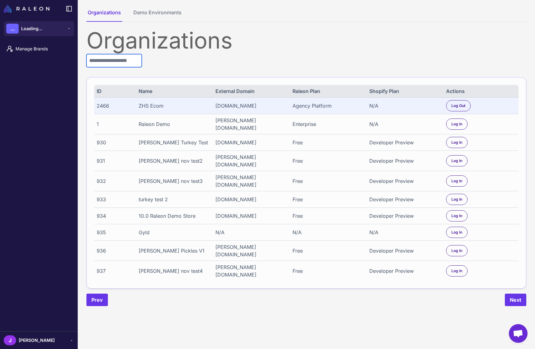
click at [115, 59] on input "text" at bounding box center [113, 60] width 55 height 13
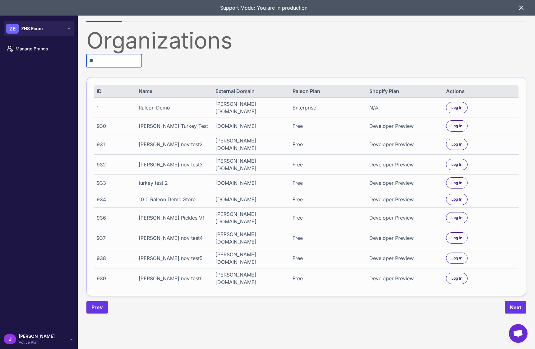
type input "*"
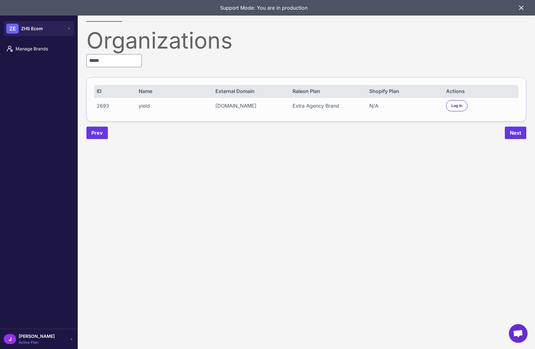
click at [520, 8] on icon at bounding box center [521, 8] width 4 height 4
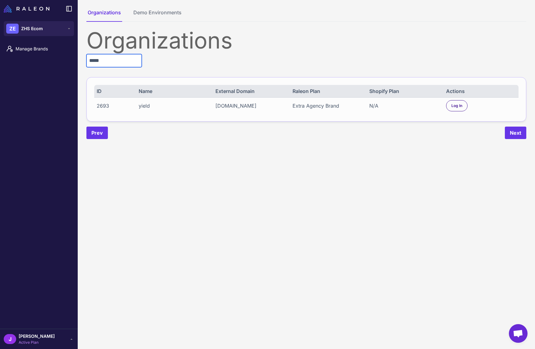
click at [110, 64] on input "*****" at bounding box center [113, 60] width 55 height 13
click at [110, 65] on input "*****" at bounding box center [113, 60] width 55 height 13
type input "****"
click at [461, 105] on span "Log In" at bounding box center [456, 106] width 11 height 6
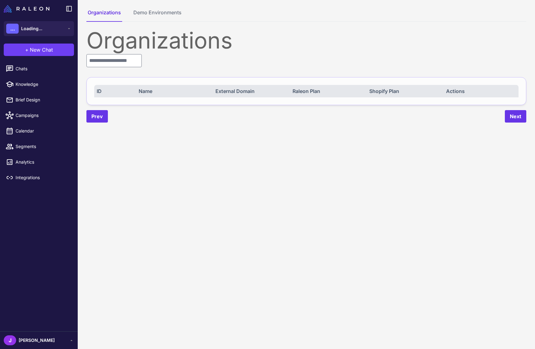
click at [43, 336] on div "[PERSON_NAME]" at bounding box center [39, 340] width 70 height 10
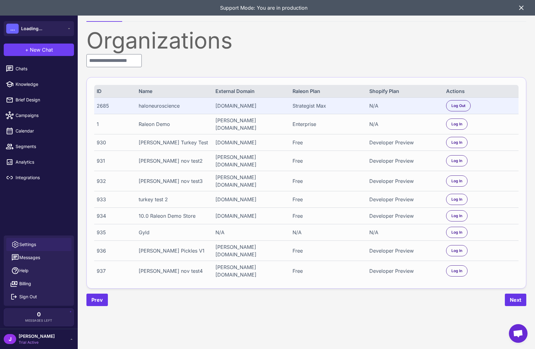
click at [29, 269] on link "Help" at bounding box center [38, 270] width 65 height 13
click at [24, 243] on span "Settings" at bounding box center [27, 244] width 17 height 7
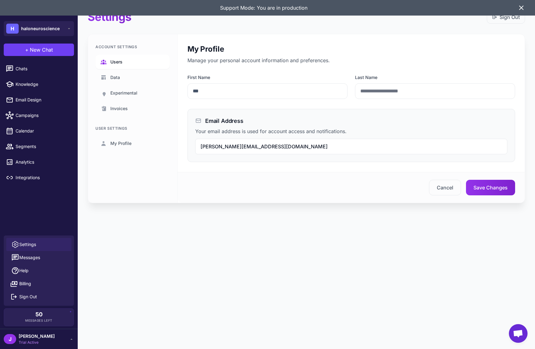
click at [118, 60] on span "Users" at bounding box center [116, 61] width 12 height 7
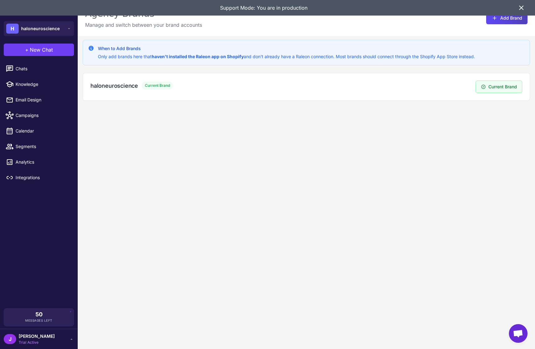
click at [521, 7] on icon at bounding box center [521, 7] width 7 height 7
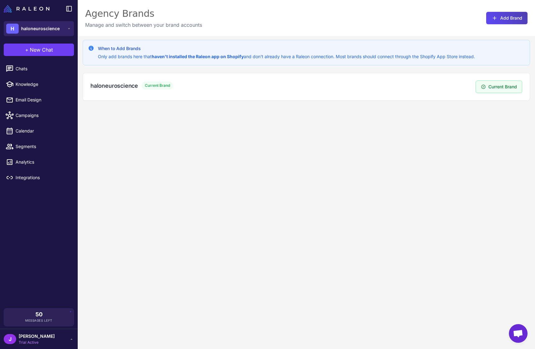
click at [47, 28] on span "haloneuroscience" at bounding box center [40, 28] width 39 height 7
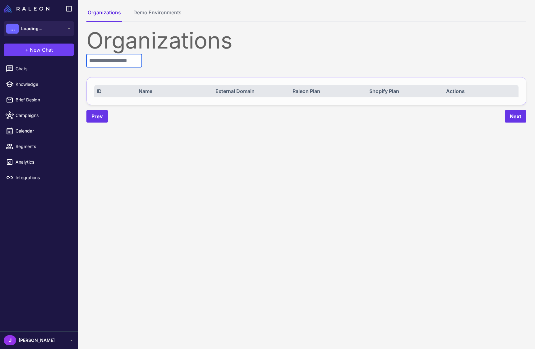
click at [105, 64] on input "text" at bounding box center [113, 60] width 55 height 13
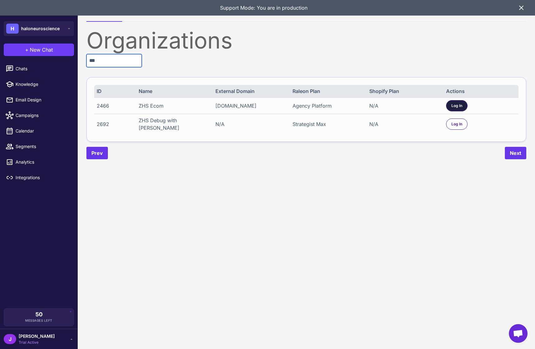
type input "***"
click at [453, 105] on span "Log In" at bounding box center [456, 106] width 11 height 6
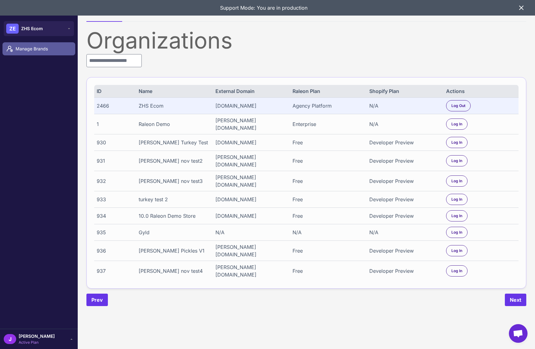
click at [19, 44] on link "Manage Brands" at bounding box center [38, 48] width 73 height 13
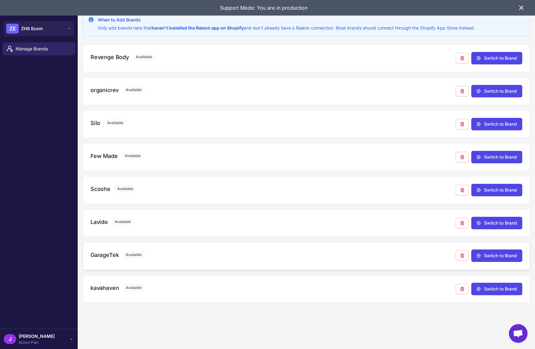
scroll to position [31, 0]
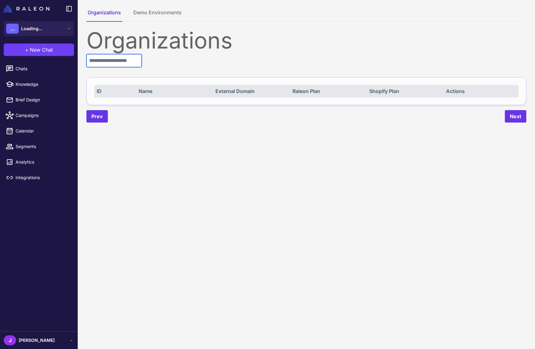
click at [109, 66] on input "text" at bounding box center [113, 60] width 55 height 13
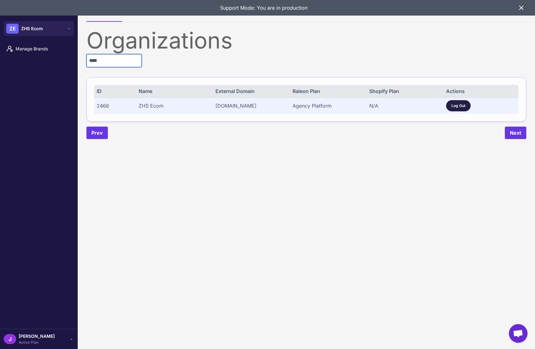
type input "****"
click at [460, 107] on span "Log Out" at bounding box center [458, 106] width 14 height 6
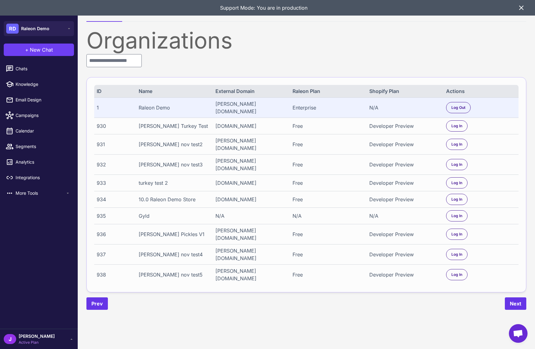
click at [150, 109] on div "Raleon Demo" at bounding box center [174, 107] width 70 height 7
click at [122, 69] on div "Organizations ID Name External Domain Raleon Plan Shopify Plan Actions 1 Raleon…" at bounding box center [306, 169] width 440 height 280
click at [120, 63] on input "text" at bounding box center [113, 60] width 55 height 13
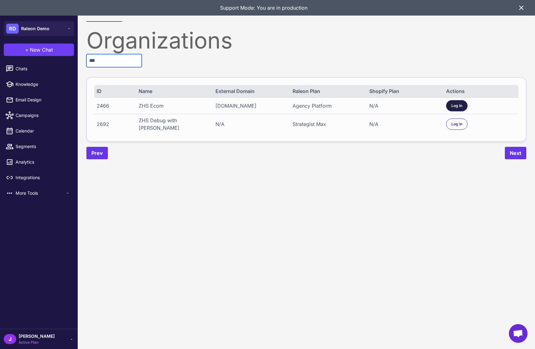
type input "***"
click at [456, 105] on span "Log In" at bounding box center [456, 106] width 11 height 6
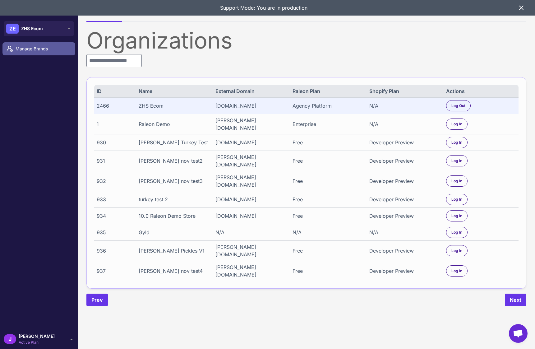
click at [37, 47] on span "Manage Brands" at bounding box center [43, 48] width 55 height 7
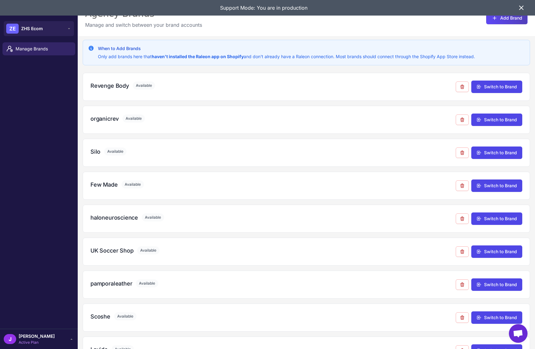
click at [36, 339] on span "Active Plan" at bounding box center [37, 342] width 36 height 6
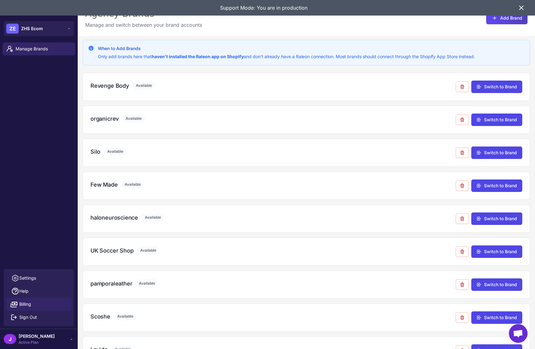
click at [23, 307] on span "Billing" at bounding box center [25, 304] width 12 height 7
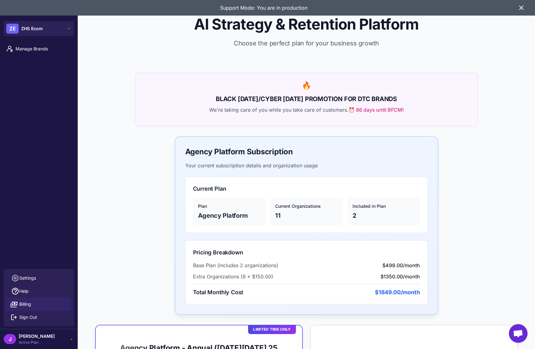
click at [355, 211] on p "2" at bounding box center [383, 215] width 62 height 9
click at [356, 210] on div "Included in Plan 2" at bounding box center [383, 211] width 72 height 27
click at [385, 293] on span "$1849.00/month" at bounding box center [397, 292] width 45 height 8
drag, startPoint x: 385, startPoint y: 293, endPoint x: 381, endPoint y: 291, distance: 4.7
click at [385, 293] on span "$1849.00/month" at bounding box center [397, 292] width 45 height 8
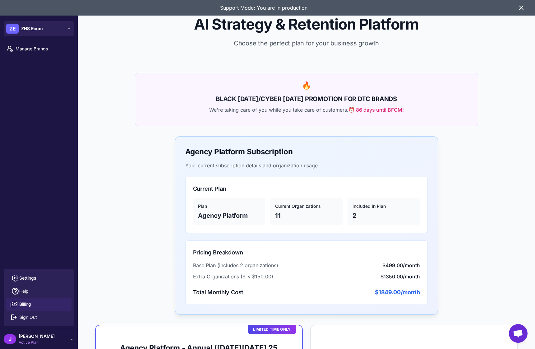
click at [196, 240] on div "Pricing Breakdown Base Plan (includes 2 organizations) $499.00/month Extra Orga…" at bounding box center [306, 272] width 242 height 64
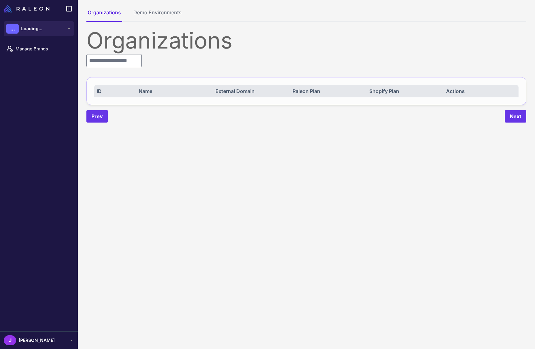
click at [47, 335] on div "[PERSON_NAME]" at bounding box center [39, 340] width 70 height 10
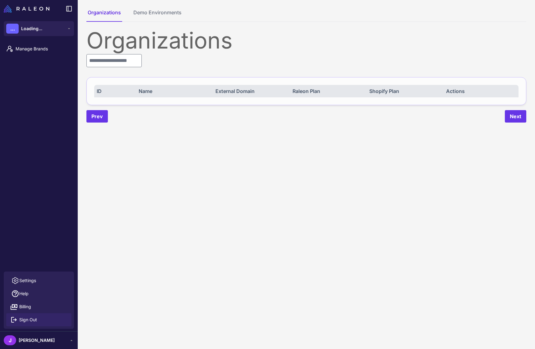
click at [16, 313] on button "Sign Out" at bounding box center [38, 319] width 65 height 13
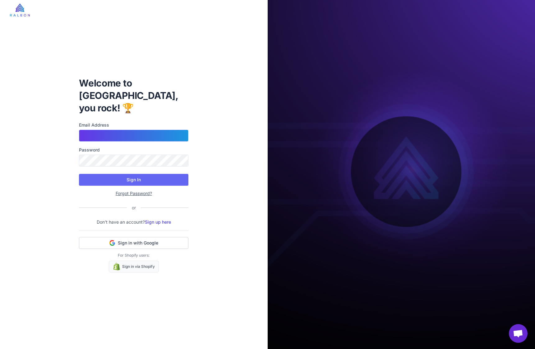
type input "**********"
click at [136, 130] on input "**********" at bounding box center [133, 136] width 109 height 12
click at [140, 133] on input "**********" at bounding box center [133, 136] width 109 height 12
type input "**********"
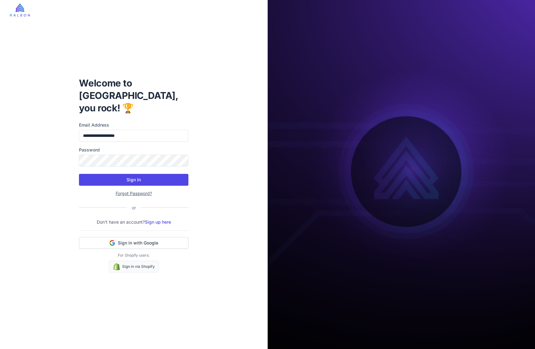
click at [137, 174] on button "Sign In" at bounding box center [133, 180] width 109 height 12
